Goal: Task Accomplishment & Management: Use online tool/utility

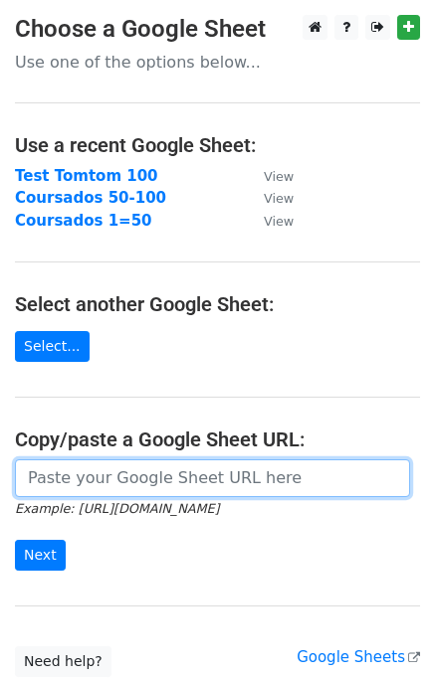
click at [76, 486] on input "url" at bounding box center [212, 478] width 395 height 38
paste input "[URL][DOMAIN_NAME]"
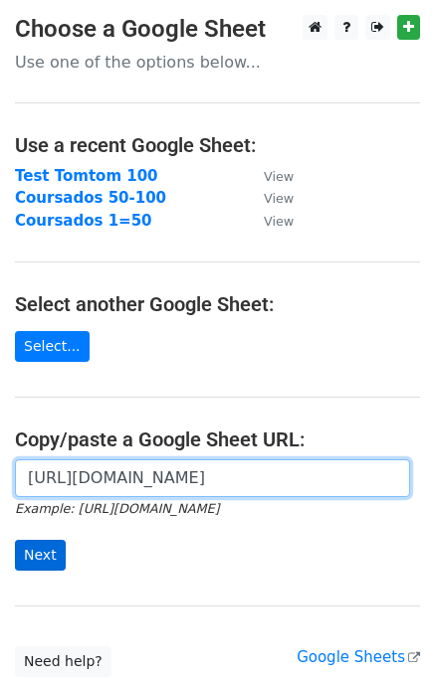
type input "[URL][DOMAIN_NAME]"
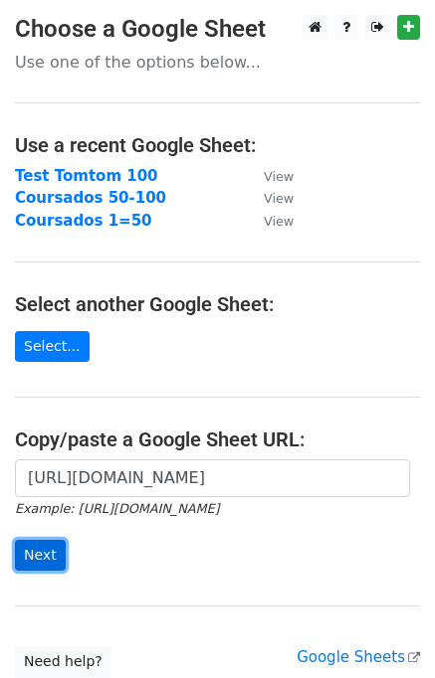
click at [39, 559] on input "Next" at bounding box center [40, 555] width 51 height 31
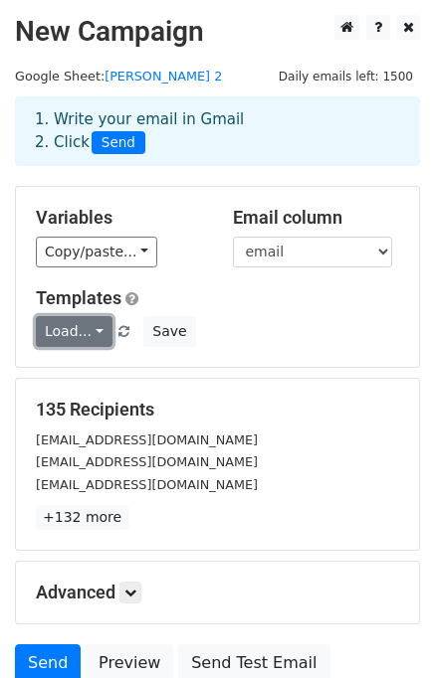
click at [79, 322] on link "Load..." at bounding box center [74, 331] width 77 height 31
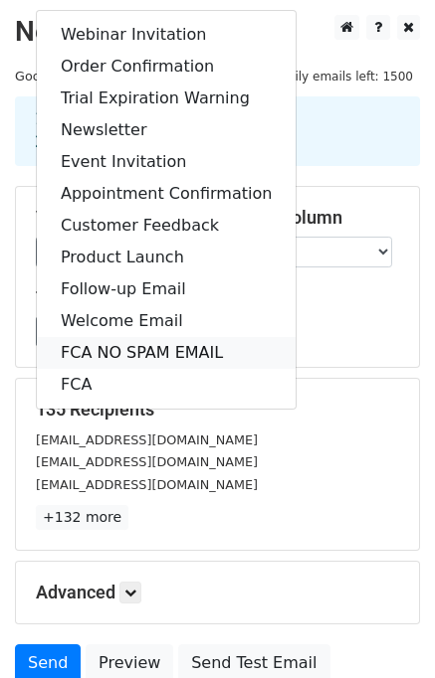
click at [86, 359] on link "FCA NO SPAM EMAIL" at bounding box center [166, 353] width 259 height 32
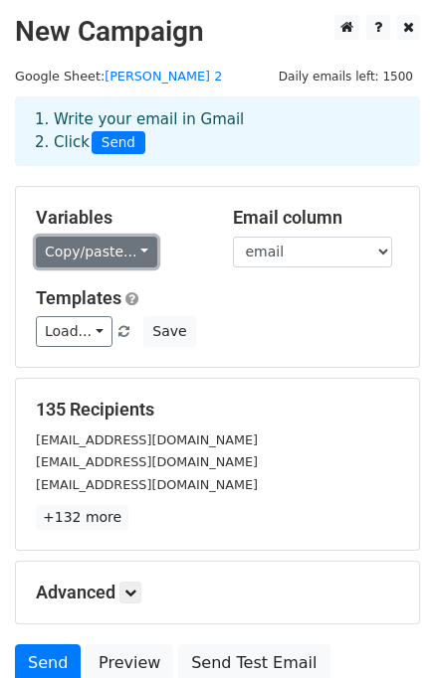
click at [129, 252] on link "Copy/paste..." at bounding box center [96, 252] width 121 height 31
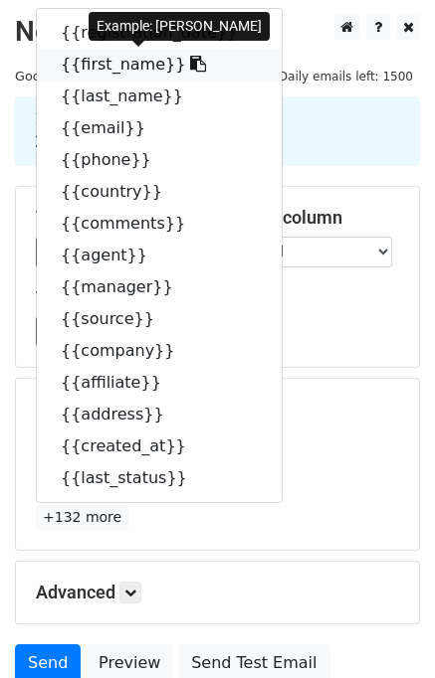
click at [190, 58] on icon at bounding box center [198, 64] width 16 height 16
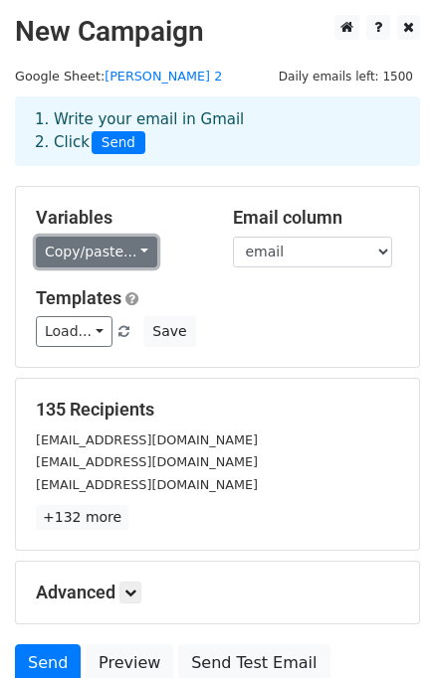
click at [119, 260] on link "Copy/paste..." at bounding box center [96, 252] width 121 height 31
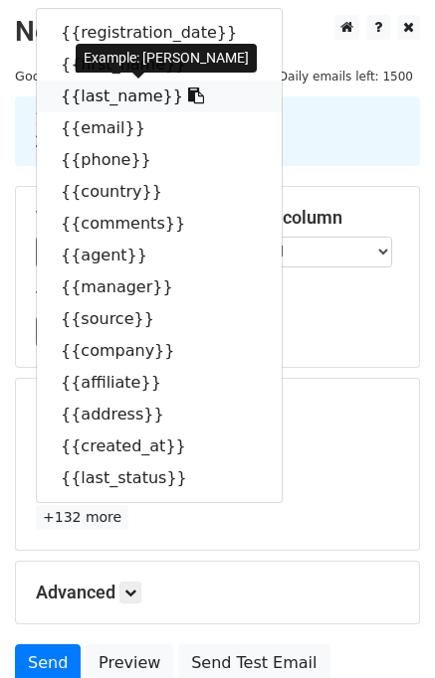
click at [188, 95] on icon at bounding box center [196, 96] width 16 height 16
